Goal: Transaction & Acquisition: Purchase product/service

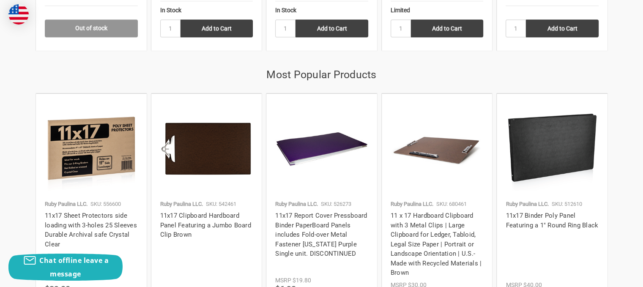
scroll to position [1037, 0]
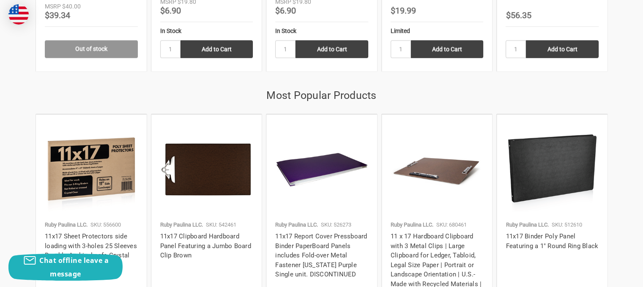
click at [553, 180] on img at bounding box center [552, 169] width 93 height 93
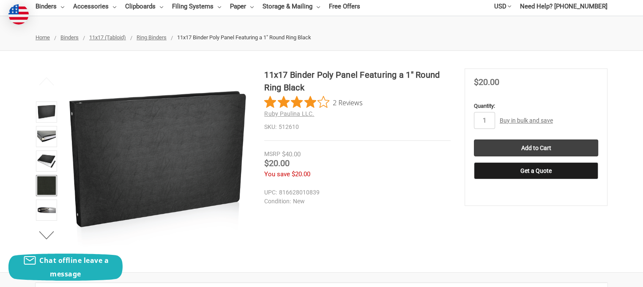
scroll to position [85, 0]
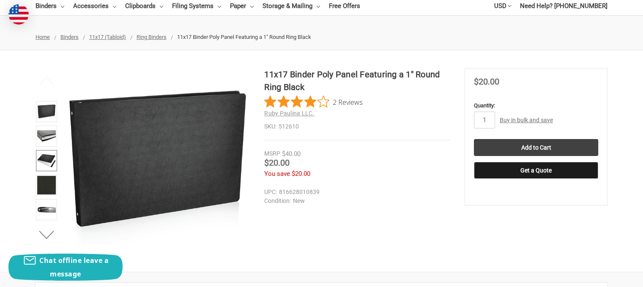
click at [40, 159] on img at bounding box center [46, 160] width 19 height 19
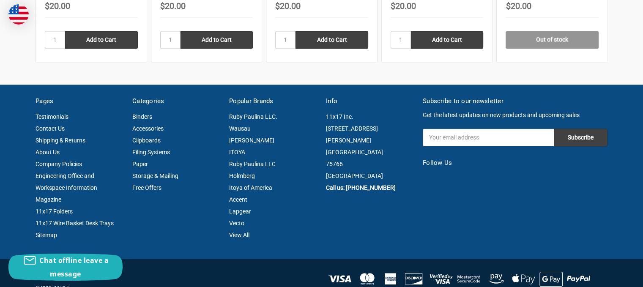
scroll to position [1499, 0]
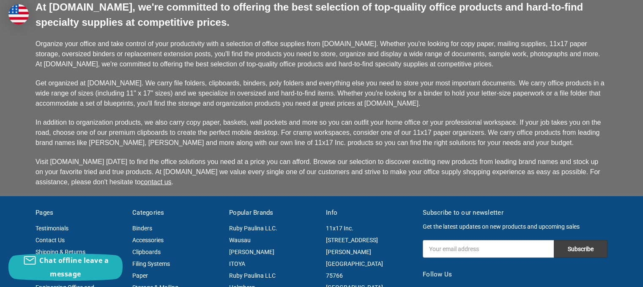
scroll to position [1798, 0]
